Goal: Task Accomplishment & Management: Manage account settings

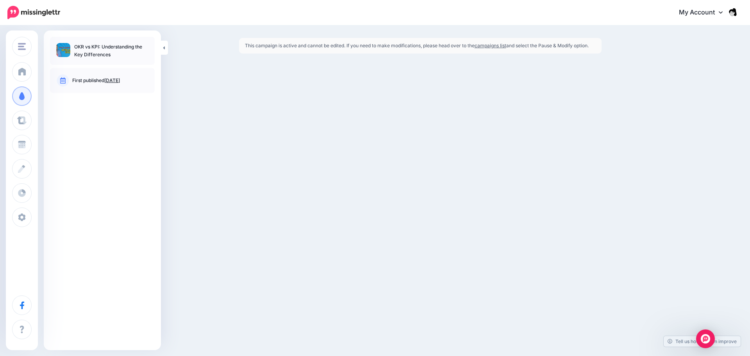
click at [122, 58] on p "OKR vs KPI: Understanding the Key Differences" at bounding box center [111, 51] width 74 height 16
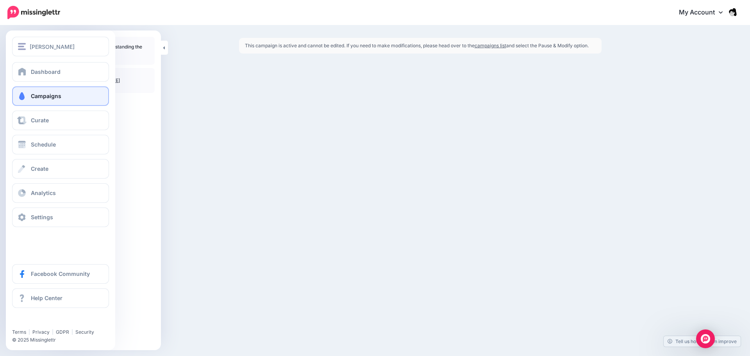
click at [52, 96] on span "Campaigns" at bounding box center [46, 96] width 30 height 7
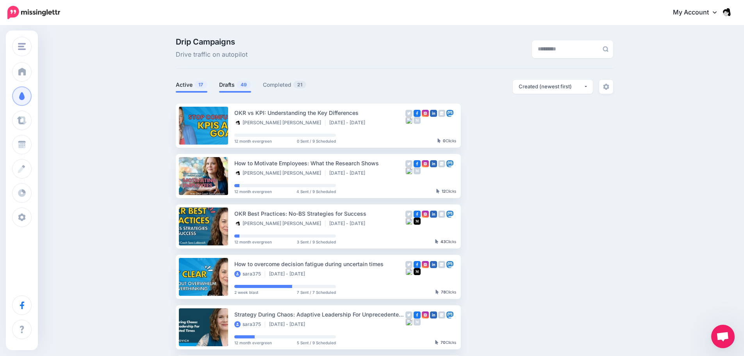
click at [234, 92] on span at bounding box center [235, 92] width 32 height 2
click at [233, 83] on link "Drafts 49" at bounding box center [235, 84] width 32 height 9
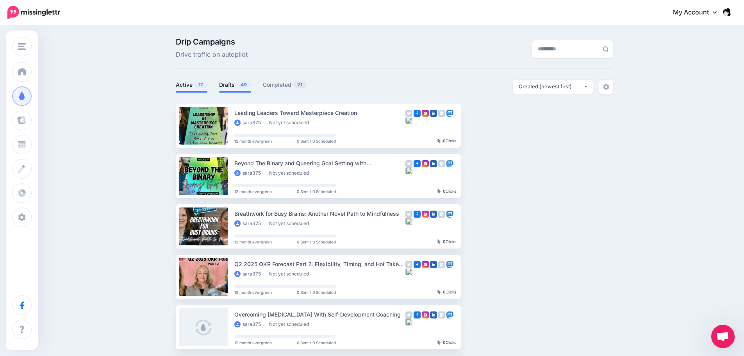
click at [191, 83] on link "Active 17" at bounding box center [192, 84] width 32 height 9
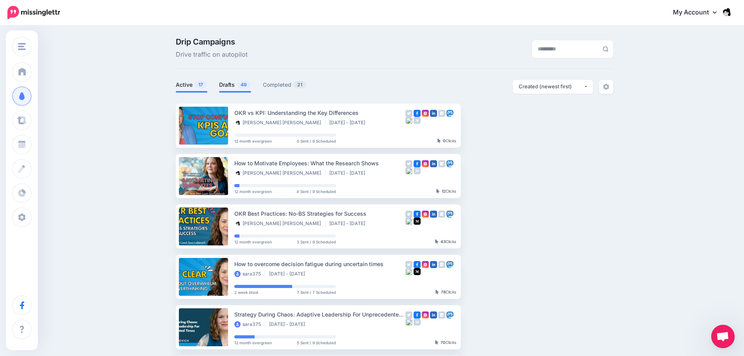
click at [225, 85] on link "Drafts 49" at bounding box center [235, 84] width 32 height 9
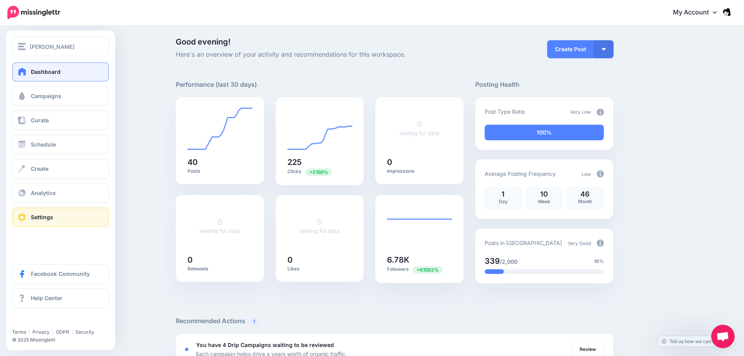
click at [56, 215] on link "Settings" at bounding box center [60, 217] width 97 height 20
click at [28, 214] on link "Settings" at bounding box center [60, 217] width 97 height 20
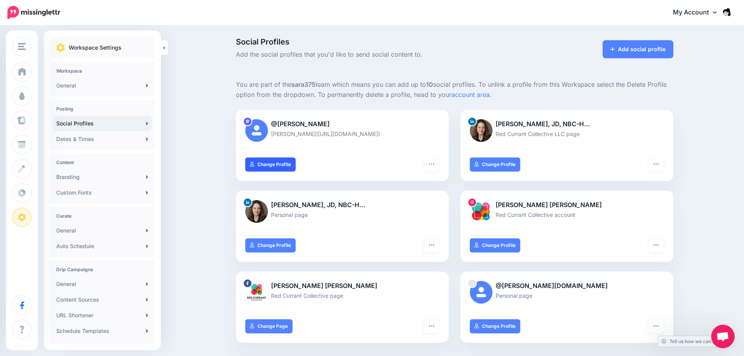
click at [269, 166] on link "Change Profile" at bounding box center [270, 164] width 50 height 14
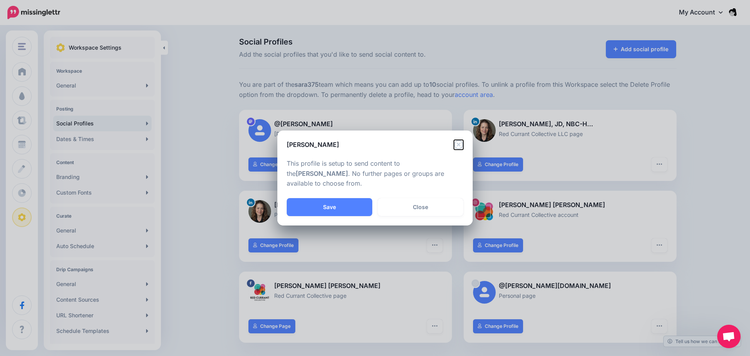
click at [463, 146] on icon "Close" at bounding box center [458, 144] width 9 height 9
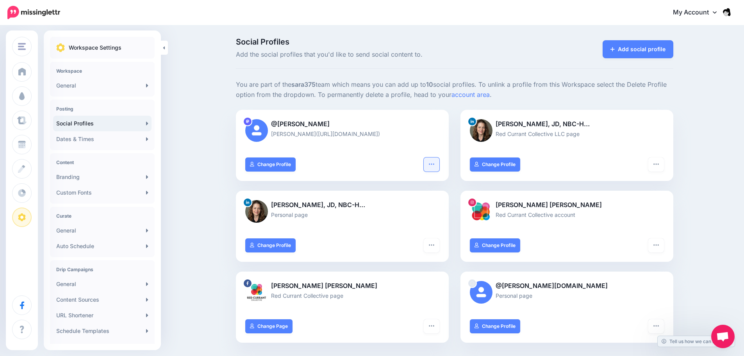
click at [430, 166] on button "button" at bounding box center [432, 164] width 16 height 14
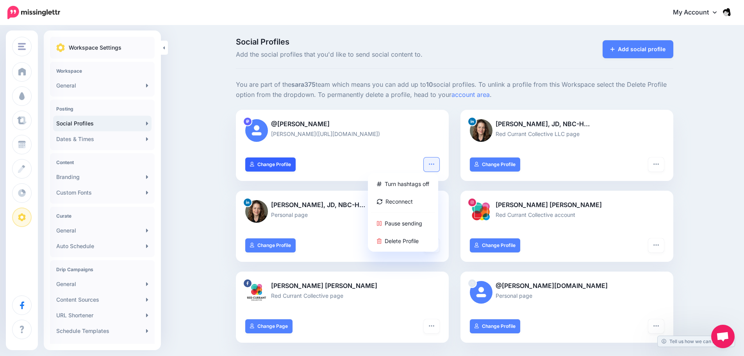
click at [264, 160] on link "Change Profile" at bounding box center [270, 164] width 50 height 14
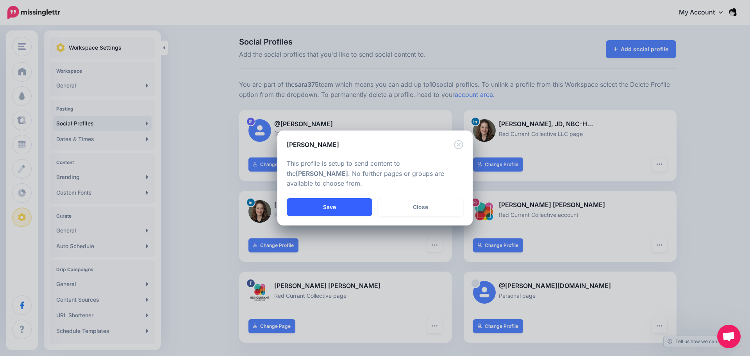
click at [339, 208] on button "Save" at bounding box center [330, 207] width 86 height 18
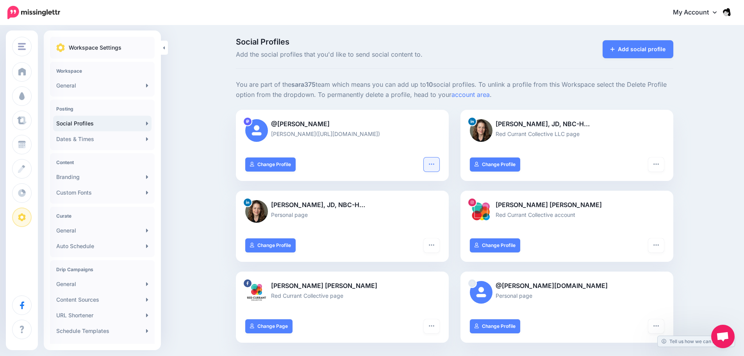
click at [439, 164] on button "button" at bounding box center [432, 164] width 16 height 14
click at [261, 128] on img at bounding box center [256, 130] width 23 height 23
click at [247, 124] on div at bounding box center [247, 121] width 9 height 9
click at [250, 136] on img at bounding box center [256, 130] width 23 height 23
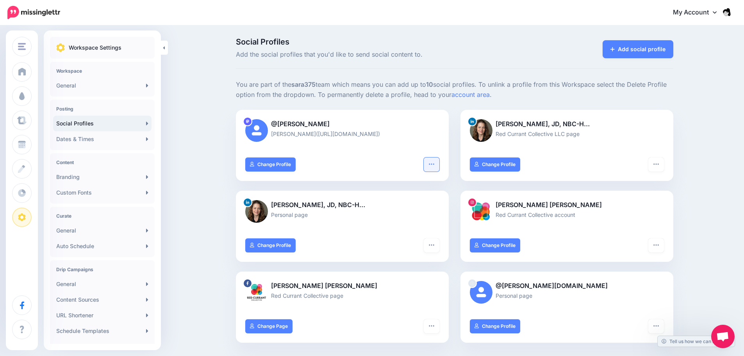
click at [439, 168] on button "button" at bounding box center [432, 164] width 16 height 14
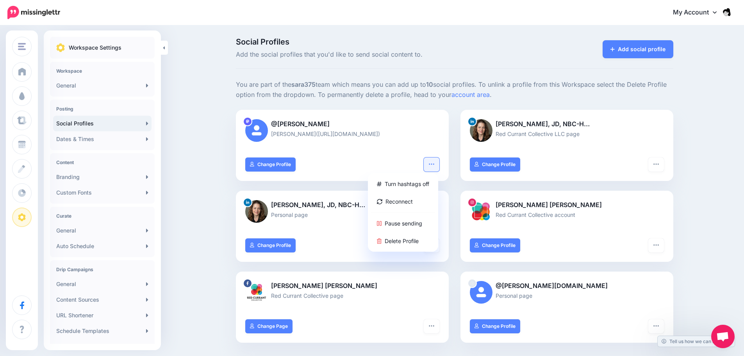
click at [256, 133] on img at bounding box center [256, 130] width 23 height 23
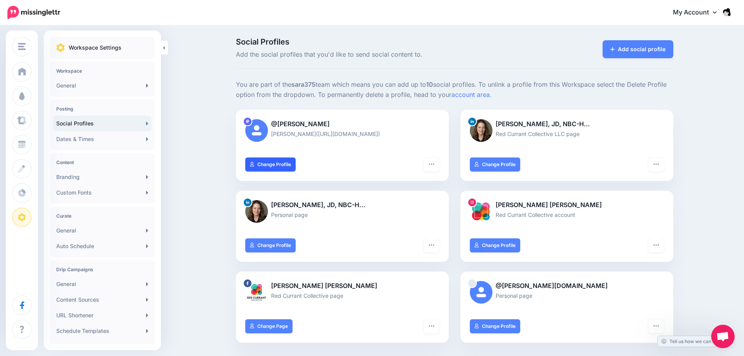
click at [261, 167] on link "Change Profile" at bounding box center [270, 164] width 50 height 14
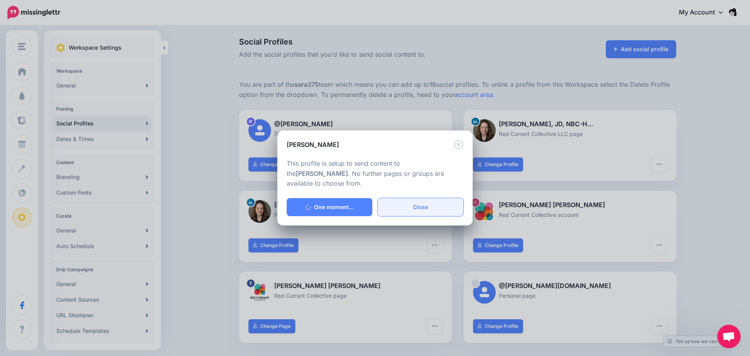
click at [442, 209] on link "Close" at bounding box center [421, 207] width 86 height 18
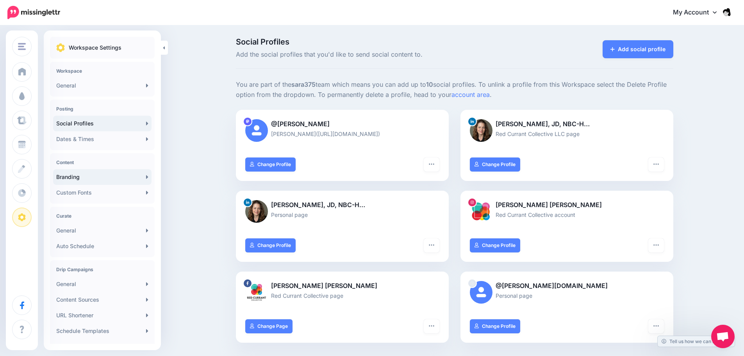
click at [96, 183] on link "Branding" at bounding box center [102, 177] width 98 height 16
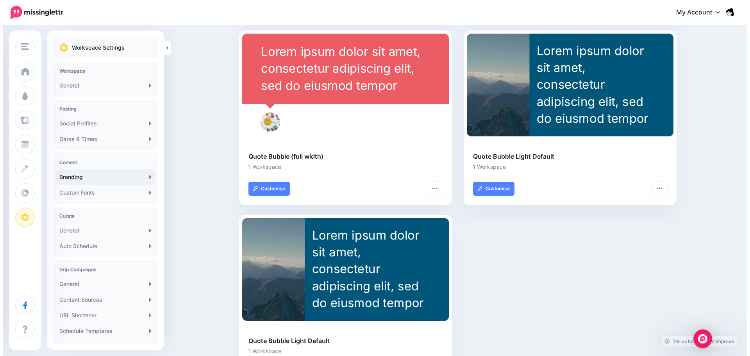
scroll to position [234, 0]
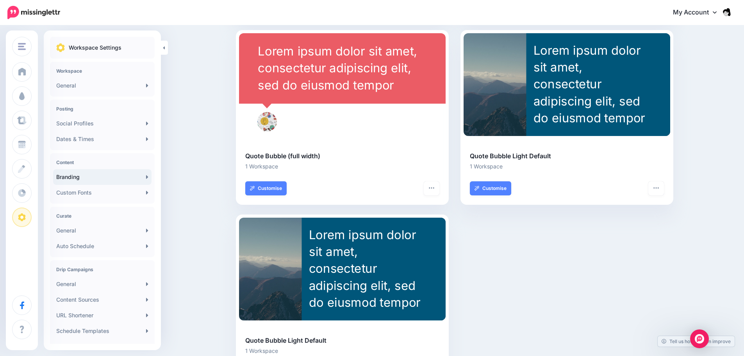
click at [273, 121] on div at bounding box center [267, 122] width 20 height 20
click at [277, 123] on div at bounding box center [267, 122] width 20 height 20
click at [429, 182] on button "button" at bounding box center [432, 188] width 16 height 14
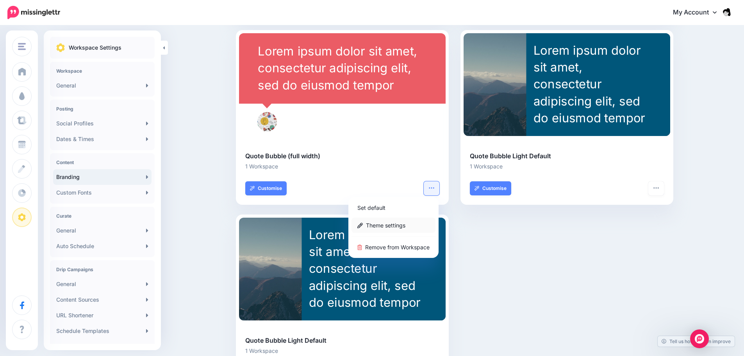
click at [392, 226] on link "Theme settings" at bounding box center [394, 225] width 84 height 15
type input "**********"
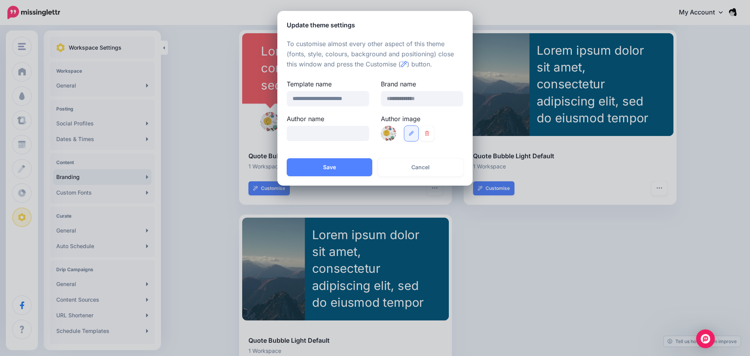
click at [410, 134] on icon at bounding box center [411, 133] width 5 height 5
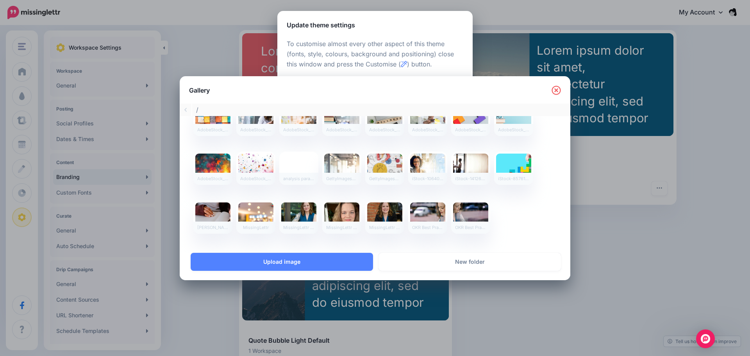
scroll to position [82, 0]
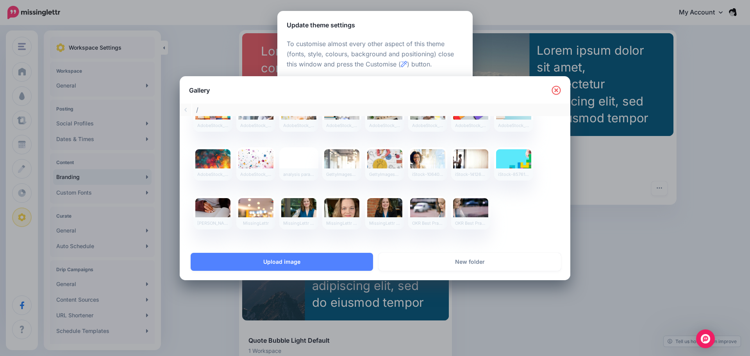
click at [555, 96] on div "Gallery" at bounding box center [375, 89] width 391 height 27
click at [552, 89] on icon at bounding box center [556, 90] width 9 height 9
